Goal: Find specific page/section: Find specific page/section

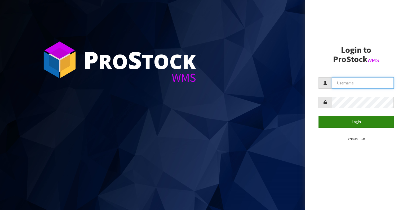
type input "Aquacooler"
click at [347, 121] on button "Login" at bounding box center [356, 121] width 75 height 11
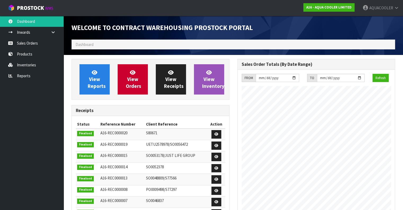
scroll to position [242, 166]
click at [24, 64] on link "Inventories" at bounding box center [32, 64] width 64 height 11
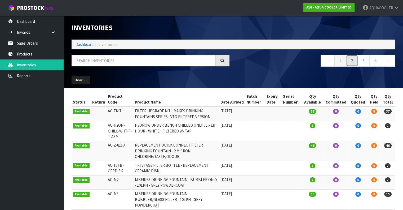
click at [354, 61] on link "2" at bounding box center [352, 60] width 12 height 11
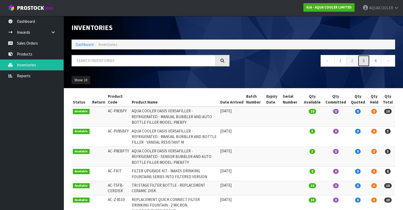
click at [369, 64] on link "3" at bounding box center [364, 60] width 12 height 11
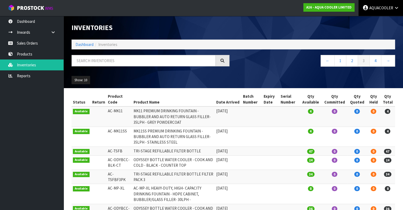
click at [386, 5] on link "AQUACOOLER" at bounding box center [381, 8] width 45 height 16
click at [146, 89] on section "Status Return Product Code Product Name Date Arrived Batch Number Expiry Date S…" at bounding box center [234, 189] width 340 height 202
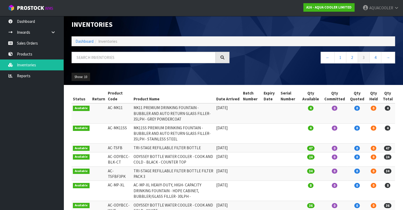
scroll to position [3, 0]
click at [344, 58] on link "1" at bounding box center [340, 57] width 12 height 11
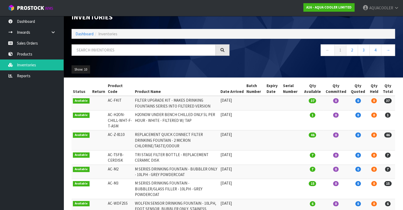
scroll to position [1, 0]
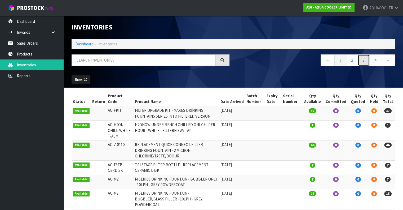
click at [358, 60] on link "3" at bounding box center [364, 59] width 12 height 11
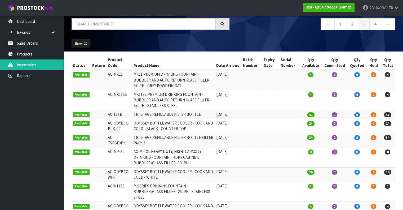
scroll to position [36, 0]
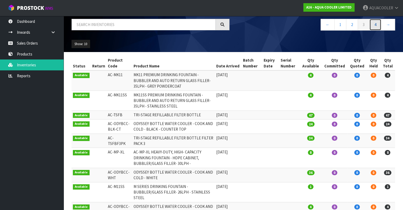
click at [376, 27] on link "4" at bounding box center [375, 24] width 12 height 11
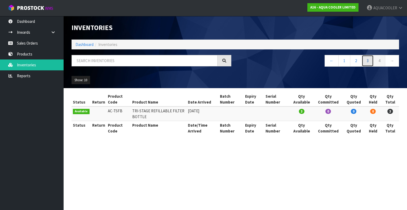
click at [367, 59] on link "3" at bounding box center [368, 60] width 12 height 11
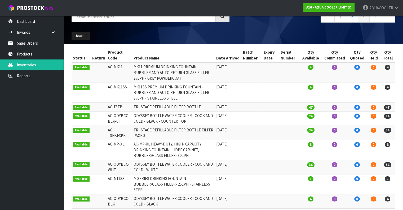
scroll to position [52, 0]
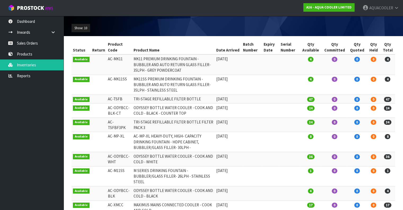
drag, startPoint x: 106, startPoint y: 155, endPoint x: 119, endPoint y: 161, distance: 14.2
click at [119, 161] on td "AC-ODYBCC-WHT" at bounding box center [120, 159] width 26 height 14
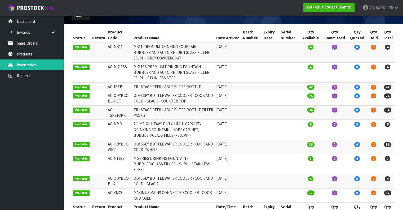
scroll to position [65, 0]
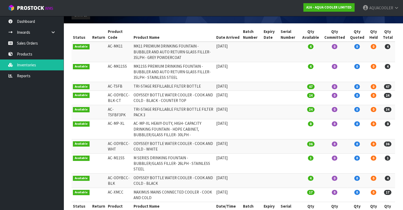
click at [140, 87] on td "TRI-STAGE REFILLABLE FILTER BOTTLE" at bounding box center [173, 86] width 83 height 9
click at [134, 142] on td "ODYSSEY BOTTLE WATER COOLER - COOK AND COLD - WHITE" at bounding box center [173, 146] width 83 height 14
drag, startPoint x: 110, startPoint y: 171, endPoint x: 172, endPoint y: 179, distance: 62.6
click at [172, 179] on tr "Available AC-ODYBCC-BLK ODYSSEY BOTTLE WATER COOLER - COOK AND COLD - BLACK 01/…" at bounding box center [234, 180] width 324 height 14
click at [172, 179] on td "ODYSSEY BOTTLE WATER COOLER - COOK AND COLD - BLACK" at bounding box center [173, 180] width 83 height 14
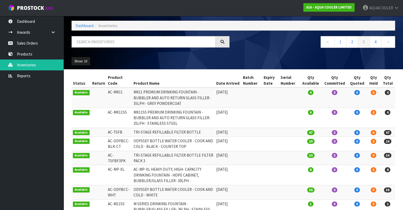
scroll to position [19, 0]
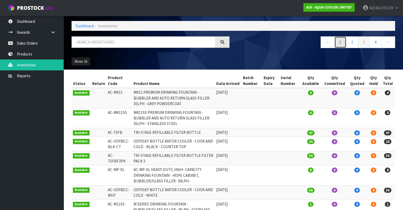
click at [341, 41] on link "1" at bounding box center [340, 41] width 12 height 11
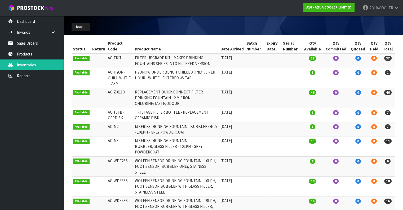
scroll to position [55, 0]
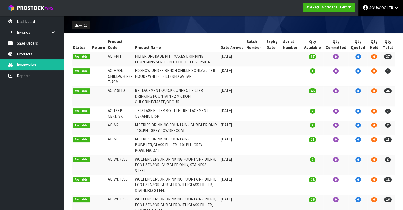
click at [383, 12] on link "AQUACOOLER" at bounding box center [381, 8] width 45 height 16
click at [380, 22] on link "Logout" at bounding box center [382, 20] width 42 height 7
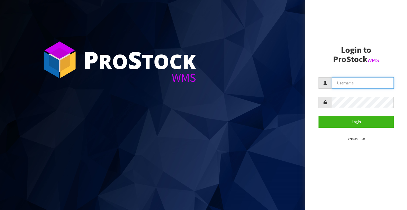
type input "Aquacooler"
click at [354, 86] on input "Aquacooler" at bounding box center [363, 82] width 62 height 11
drag, startPoint x: 366, startPoint y: 84, endPoint x: 309, endPoint y: 83, distance: 56.7
click at [309, 83] on aside "Login to ProStock WMS Aquacooler Login Version 1.0.0" at bounding box center [356, 105] width 102 height 210
